Goal: Information Seeking & Learning: Learn about a topic

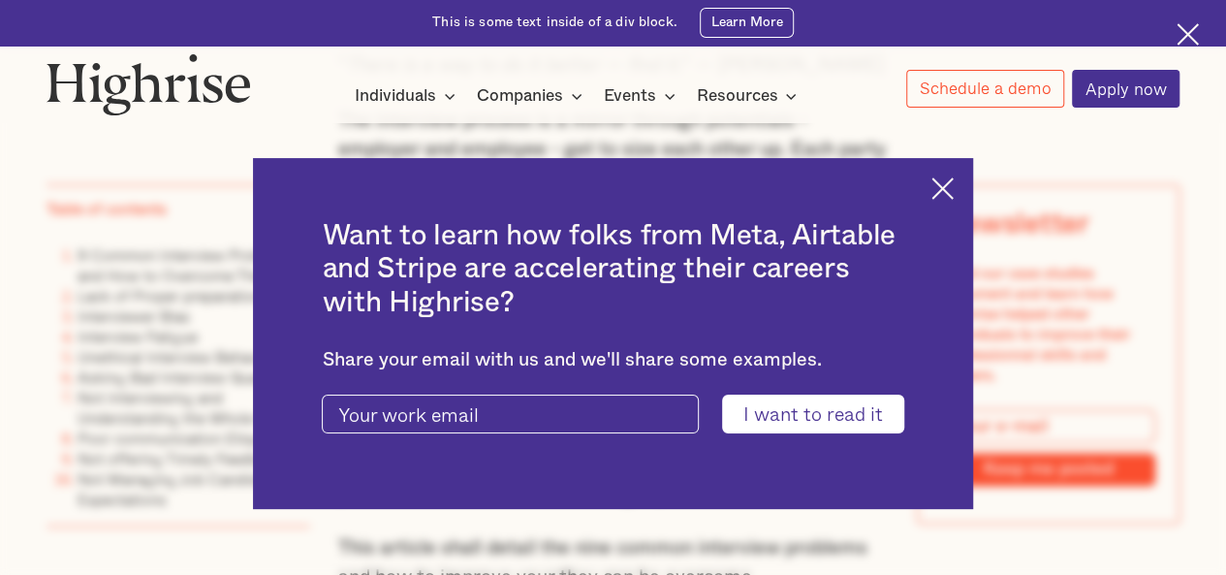
scroll to position [1235, 0]
click at [954, 169] on div "Want to learn how folks from Meta, Airtable and Stripe are accelerating their c…" at bounding box center [612, 333] width 719 height 351
click at [950, 185] on img at bounding box center [943, 188] width 22 height 22
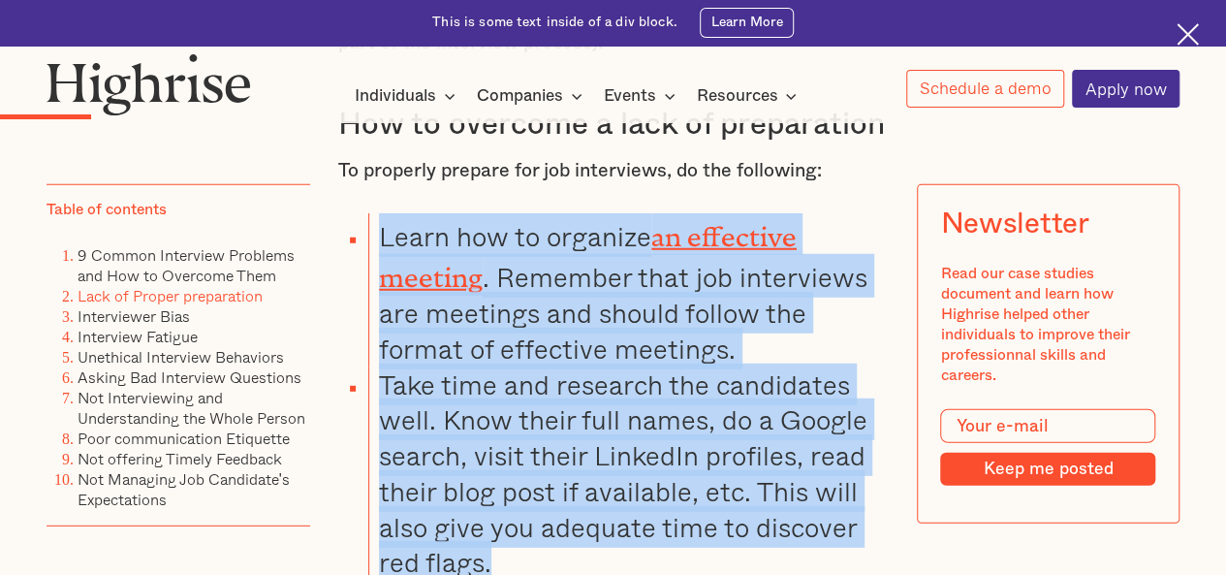
scroll to position [2554, 0]
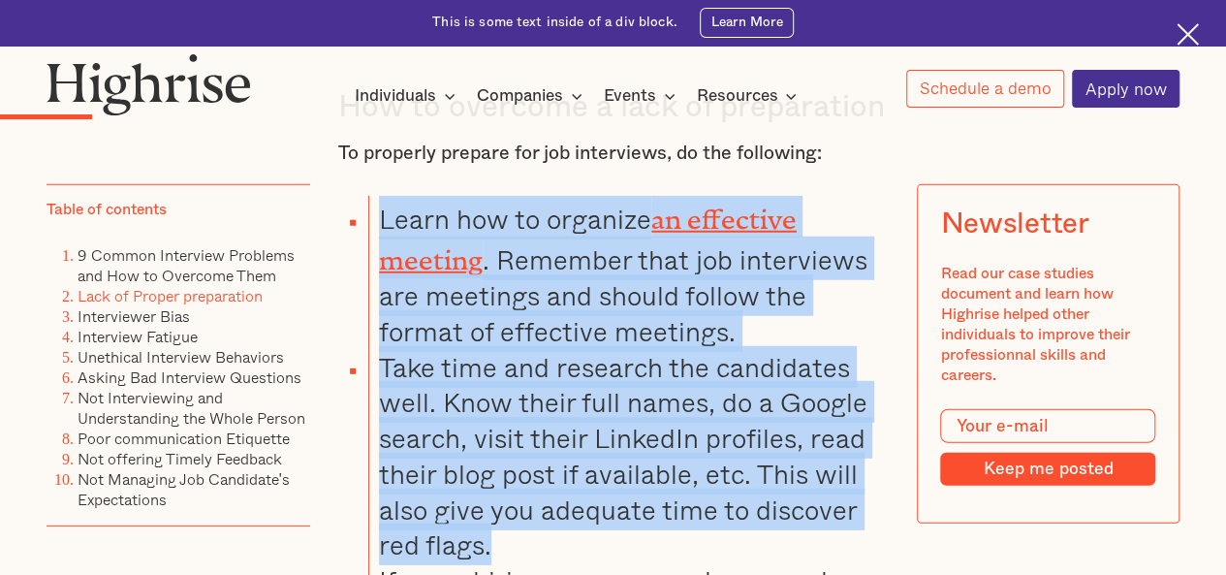
drag, startPoint x: 377, startPoint y: 247, endPoint x: 740, endPoint y: 552, distance: 473.3
copy ul "Learn how to organize an effective meeting . Remember that job interviews are m…"
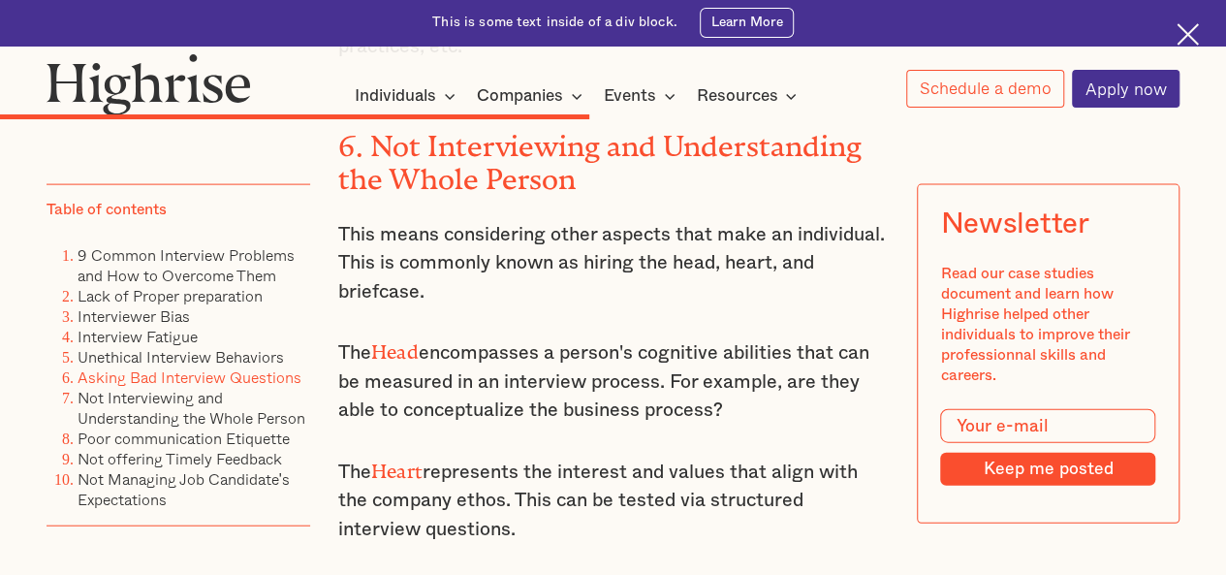
scroll to position [9462, 0]
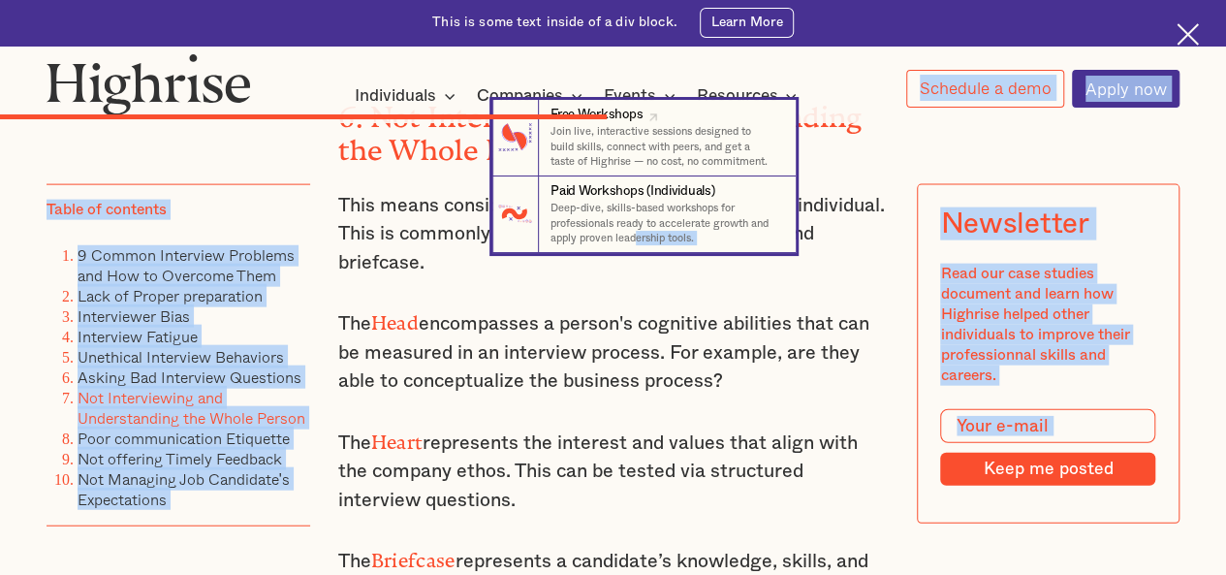
drag, startPoint x: 337, startPoint y: 272, endPoint x: 639, endPoint y: 241, distance: 303.0
click at [639, 241] on body "Join us on [DATE] as we explore effective strategies to optimize 1:1s. Learn Mo…" at bounding box center [613, 228] width 1226 height 19380
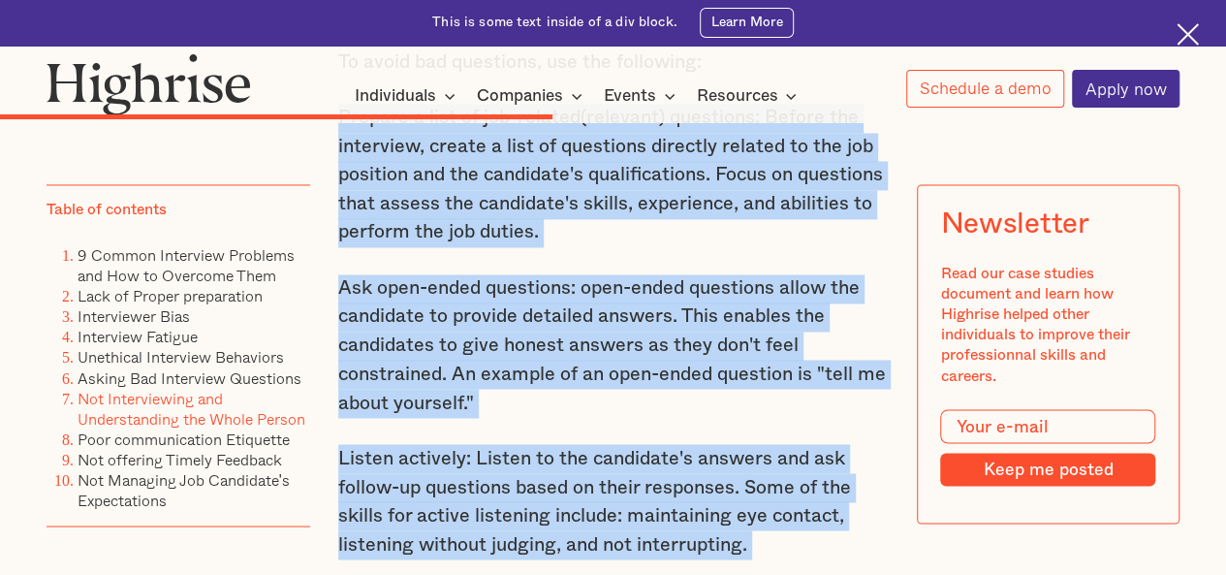
scroll to position [8996, 0]
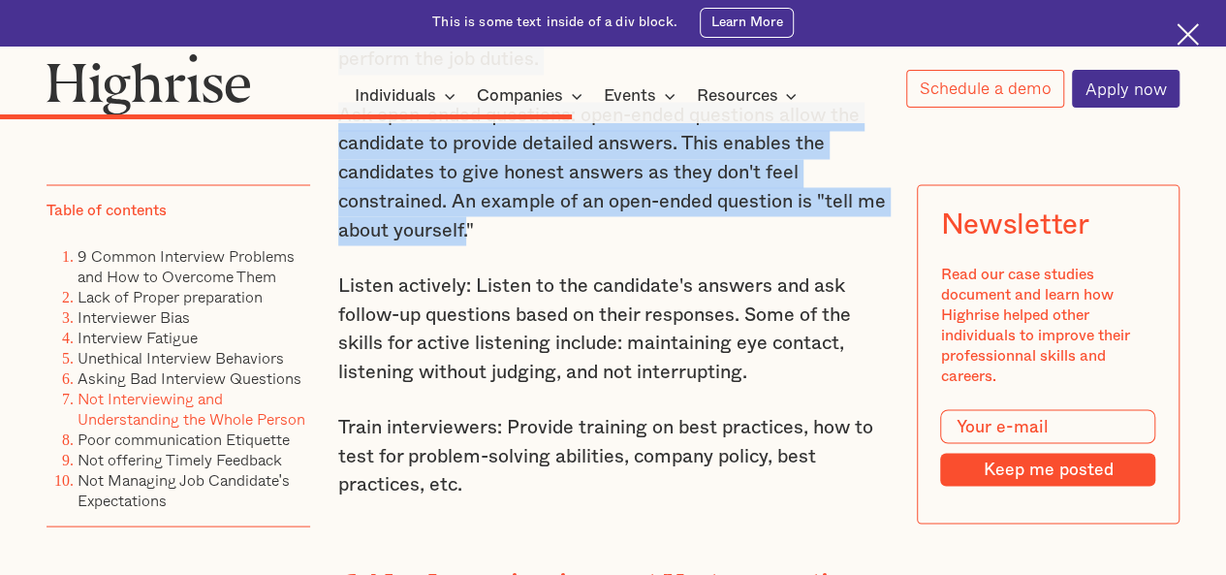
drag, startPoint x: 335, startPoint y: 272, endPoint x: 464, endPoint y: 259, distance: 129.6
copy div "Prepare a list of job-related(relevant) questions: Before the interview, create…"
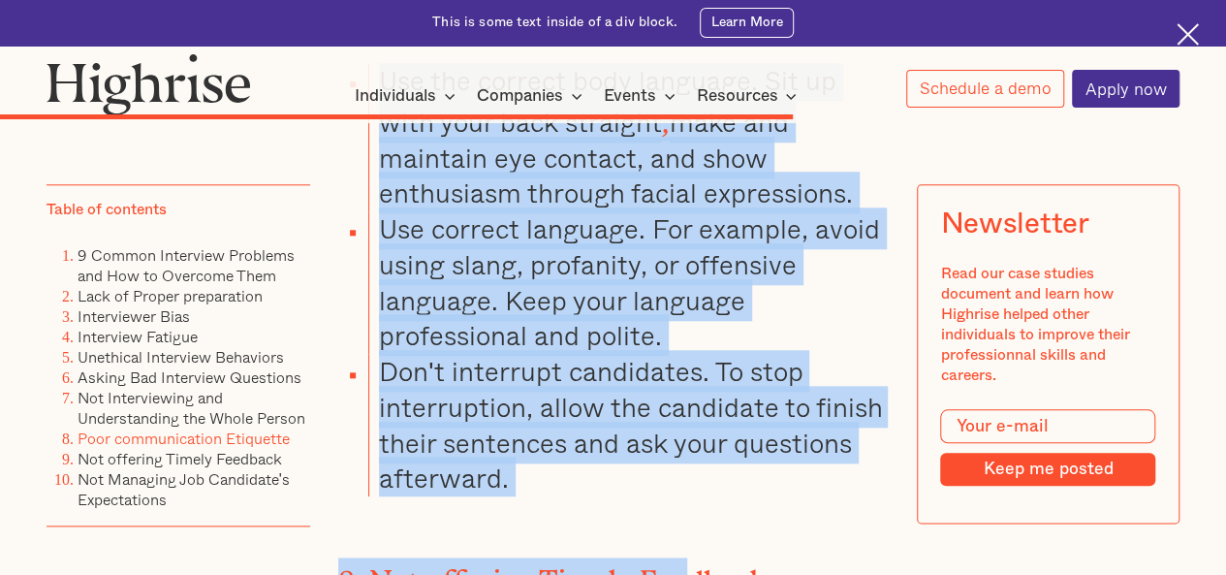
scroll to position [11937, 0]
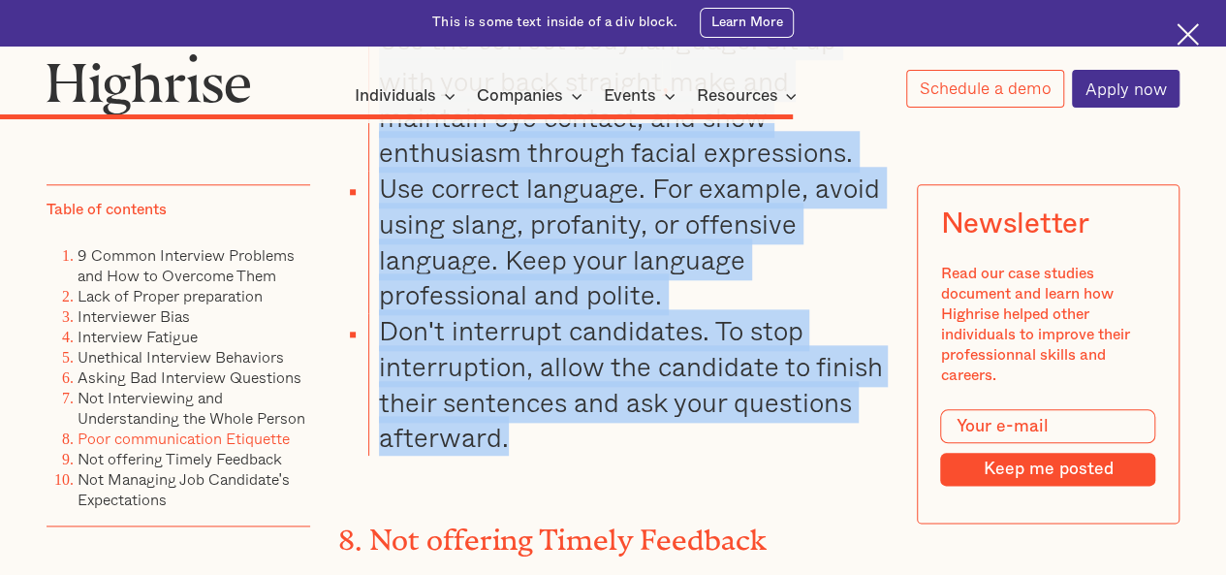
drag, startPoint x: 380, startPoint y: 281, endPoint x: 639, endPoint y: 471, distance: 321.1
click at [639, 456] on ul "Use the correct body language. Sit up with your back straight , make and mainta…" at bounding box center [601, 238] width 573 height 433
copy ul "Use the correct body language. Sit up with your back straight , make and mainta…"
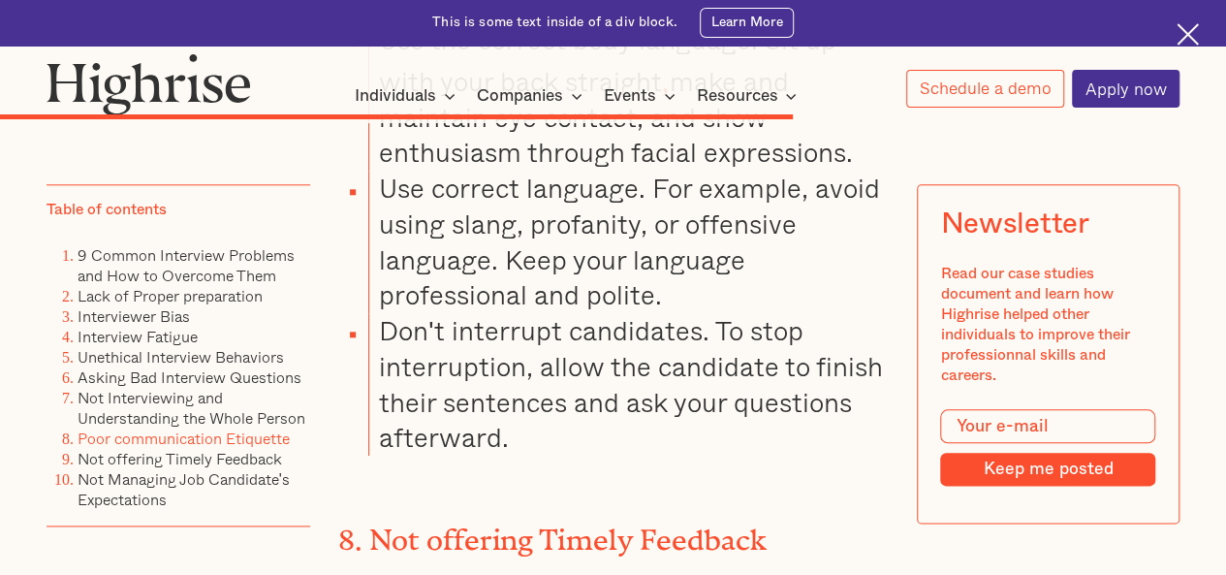
click at [703, 532] on div "How to interview and understand the whole Person To interview the whole person,…" at bounding box center [613, 254] width 551 height 3016
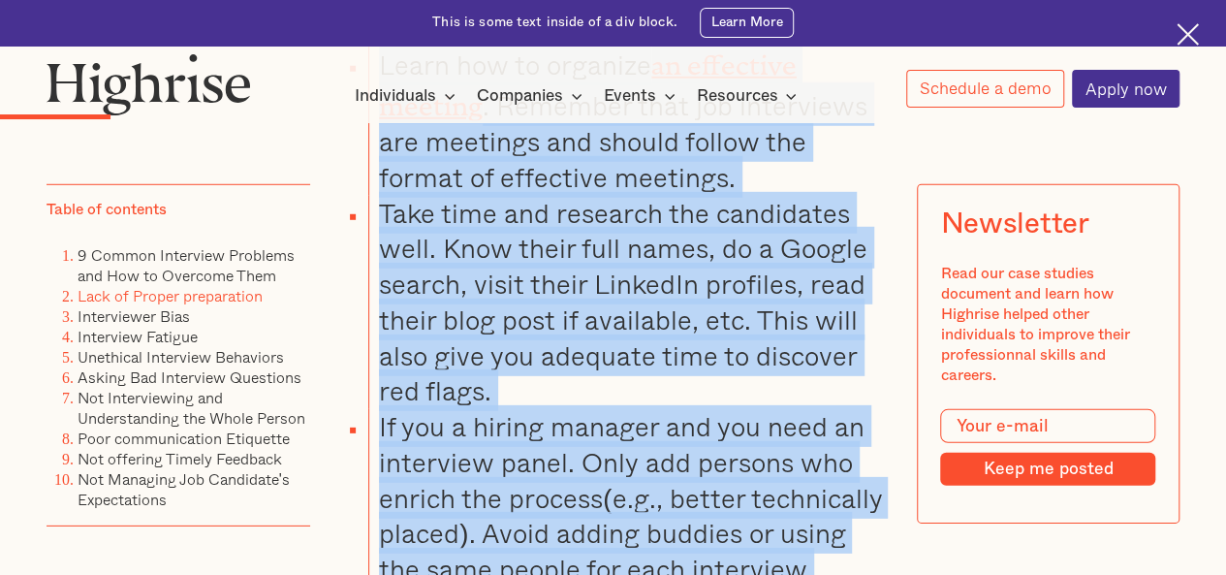
scroll to position [2852, 0]
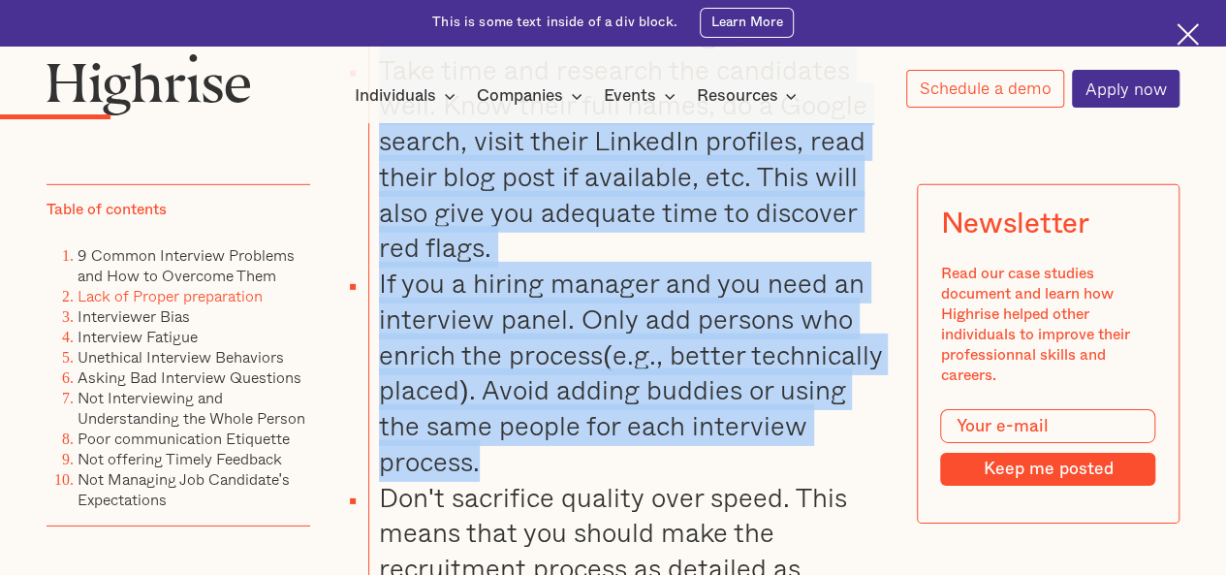
drag, startPoint x: 376, startPoint y: 285, endPoint x: 500, endPoint y: 470, distance: 222.9
click at [500, 470] on ul "Learn how to organize an effective meeting . Remember that job interviews are m…" at bounding box center [601, 331] width 573 height 867
copy ul "Learn how to organize an effective meeting . Remember that job interviews are m…"
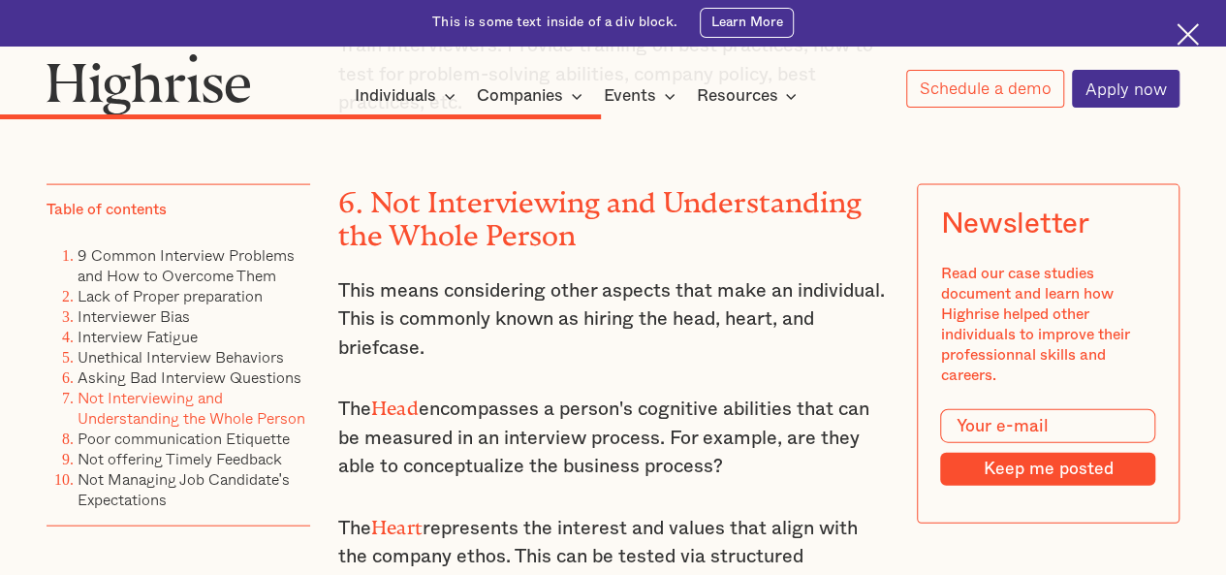
scroll to position [9379, 0]
